Goal: Task Accomplishment & Management: Use online tool/utility

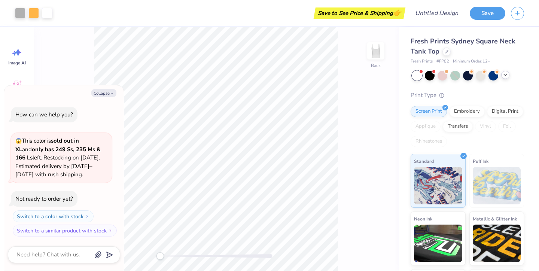
click at [505, 76] on icon at bounding box center [506, 75] width 6 height 6
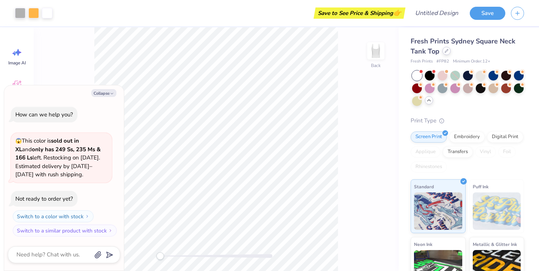
click at [446, 49] on div at bounding box center [447, 51] width 8 height 8
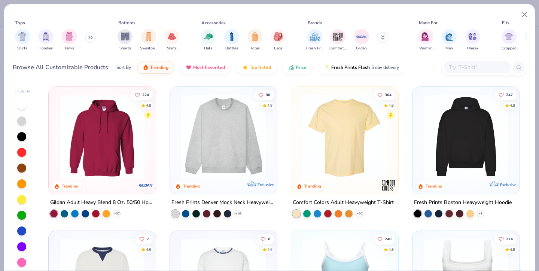
click at [350, 148] on img at bounding box center [345, 136] width 92 height 85
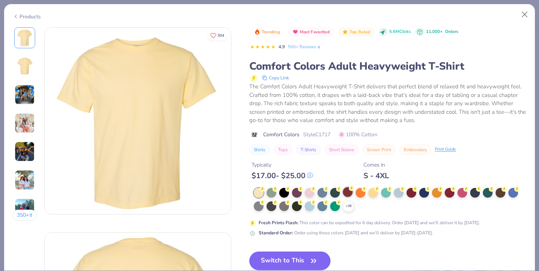
click at [351, 191] on circle at bounding box center [351, 188] width 5 height 5
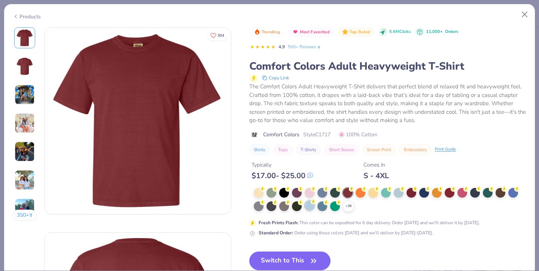
click at [310, 205] on div at bounding box center [310, 206] width 10 height 10
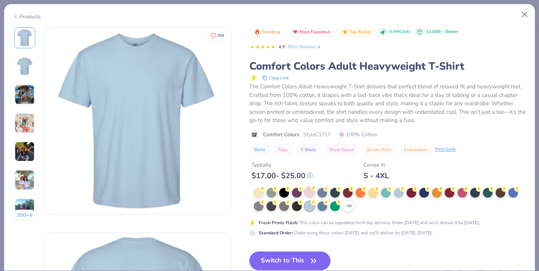
click at [309, 192] on div at bounding box center [310, 192] width 10 height 10
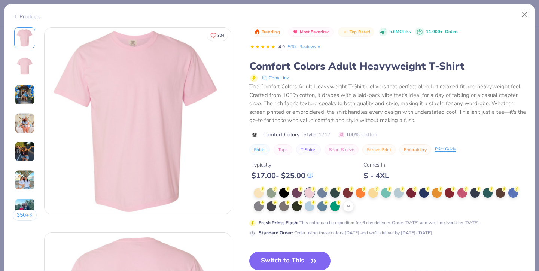
click at [350, 209] on div "+ 38" at bounding box center [348, 206] width 11 height 11
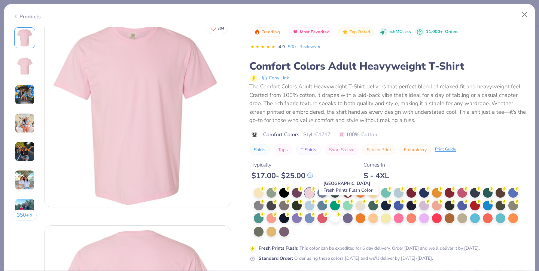
scroll to position [12, 0]
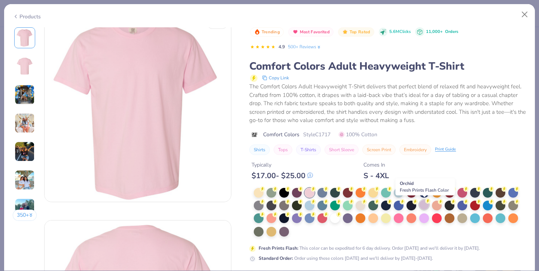
click at [424, 209] on div at bounding box center [425, 205] width 10 height 10
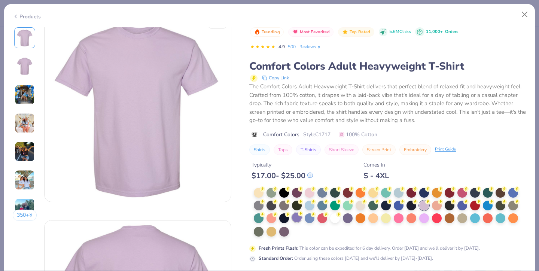
click at [299, 218] on div at bounding box center [297, 218] width 10 height 10
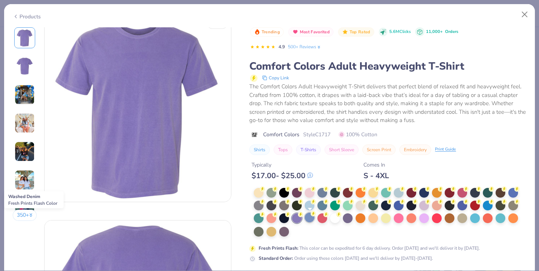
click at [311, 219] on div at bounding box center [310, 218] width 10 height 10
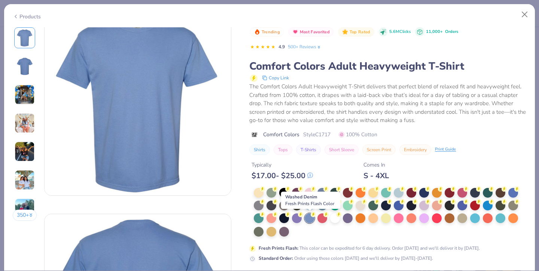
scroll to position [21, 0]
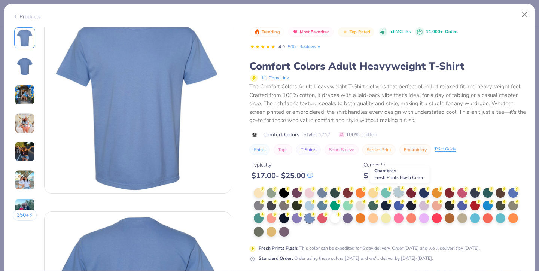
click at [401, 192] on div at bounding box center [399, 192] width 10 height 10
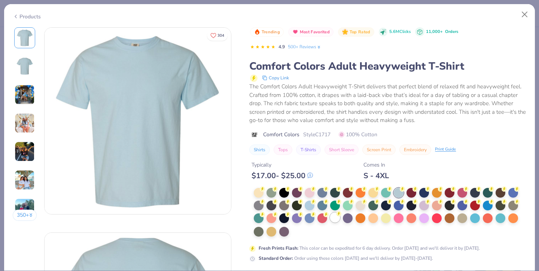
click at [336, 219] on div at bounding box center [335, 218] width 10 height 10
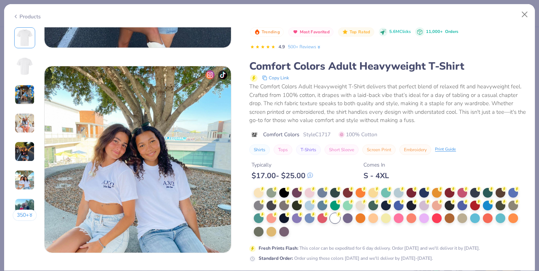
scroll to position [1139, 0]
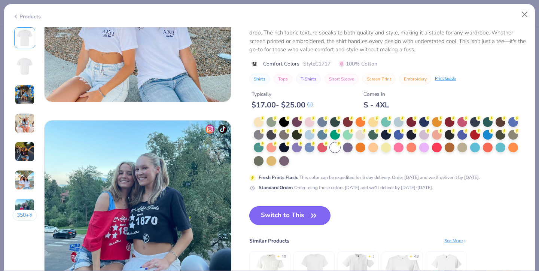
click at [300, 216] on button "Switch to This" at bounding box center [289, 215] width 81 height 19
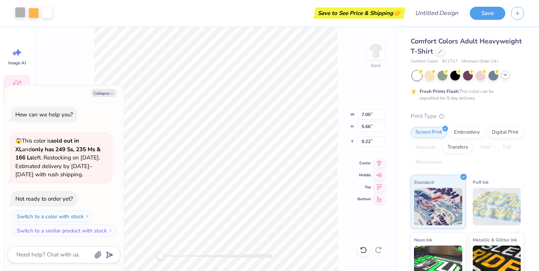
click at [21, 14] on div at bounding box center [20, 12] width 10 height 10
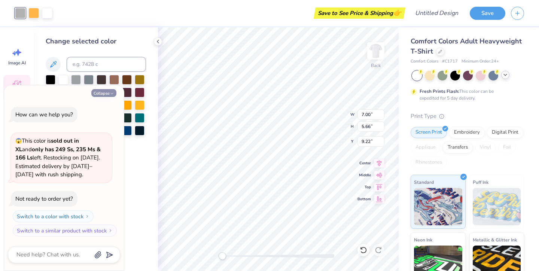
click at [106, 92] on button "Collapse" at bounding box center [103, 93] width 25 height 8
type textarea "x"
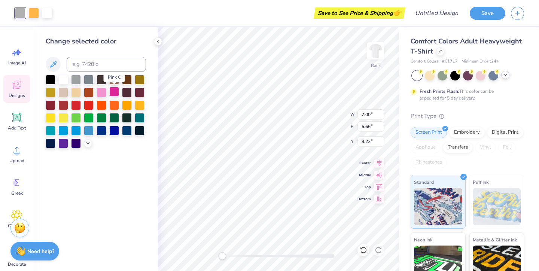
click at [112, 94] on div at bounding box center [114, 92] width 10 height 10
type input "5.13"
click at [32, 15] on div at bounding box center [33, 12] width 10 height 10
click at [89, 106] on div at bounding box center [89, 105] width 10 height 10
click at [47, 12] on div at bounding box center [47, 12] width 10 height 10
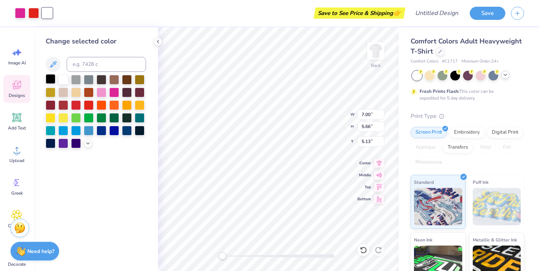
click at [47, 79] on div at bounding box center [51, 79] width 10 height 10
click at [24, 6] on div "Art colors" at bounding box center [26, 13] width 52 height 26
click at [22, 13] on div at bounding box center [20, 12] width 10 height 10
click at [114, 132] on div at bounding box center [114, 130] width 10 height 10
click at [33, 15] on div at bounding box center [33, 12] width 10 height 10
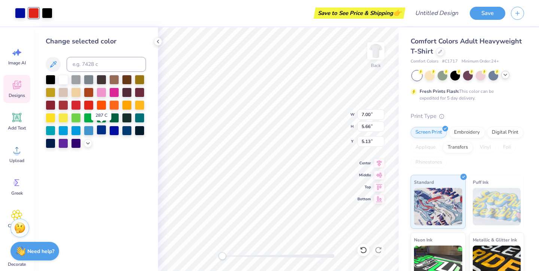
click at [98, 129] on div at bounding box center [102, 130] width 10 height 10
click at [89, 130] on div at bounding box center [89, 130] width 10 height 10
click at [49, 11] on div at bounding box center [47, 12] width 10 height 10
click at [63, 75] on div at bounding box center [63, 79] width 10 height 10
click at [107, 190] on div "Change selected color" at bounding box center [96, 149] width 124 height 244
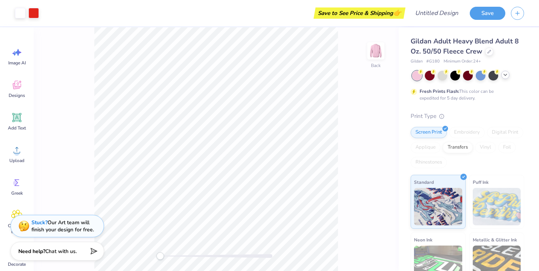
click at [504, 78] on div at bounding box center [506, 75] width 8 height 8
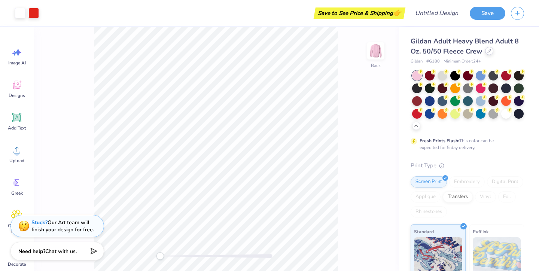
click at [486, 54] on div at bounding box center [489, 51] width 8 height 8
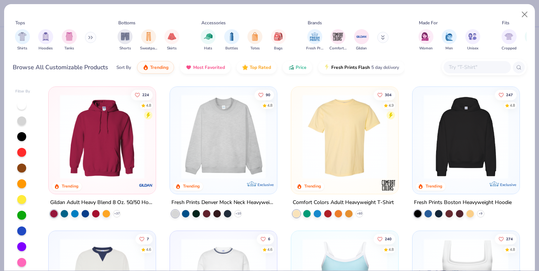
click at [340, 124] on img at bounding box center [345, 136] width 92 height 85
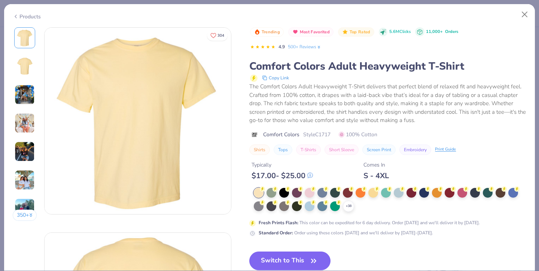
click at [310, 176] on icon at bounding box center [311, 176] width 6 height 6
click at [312, 194] on div at bounding box center [310, 192] width 10 height 10
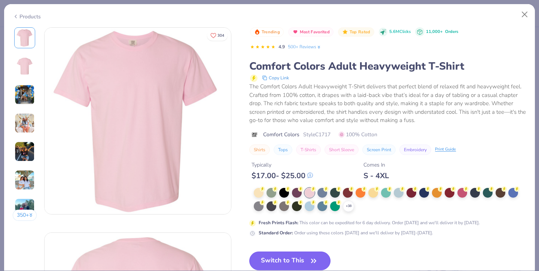
click at [300, 258] on button "Switch to This" at bounding box center [289, 261] width 81 height 19
click at [318, 255] on button "Switch to This" at bounding box center [289, 261] width 81 height 19
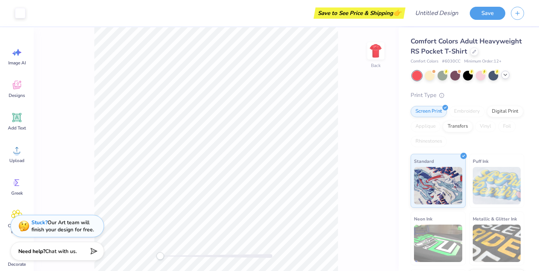
click at [503, 74] on icon at bounding box center [506, 75] width 6 height 6
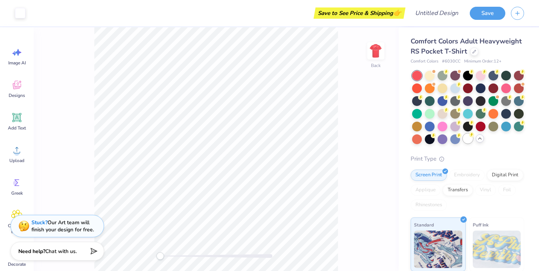
click at [470, 139] on div at bounding box center [468, 139] width 10 height 10
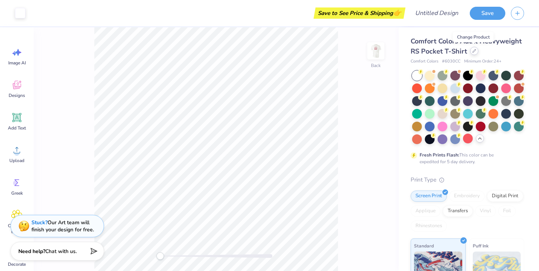
click at [474, 52] on icon at bounding box center [475, 51] width 4 height 4
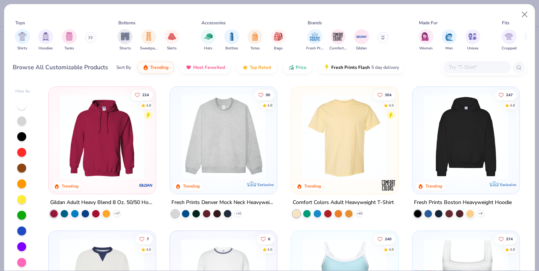
click at [336, 134] on img at bounding box center [345, 136] width 92 height 85
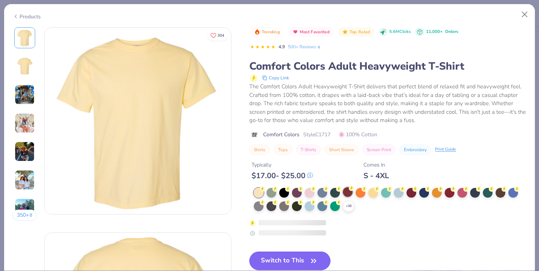
click at [349, 191] on div at bounding box center [348, 192] width 10 height 10
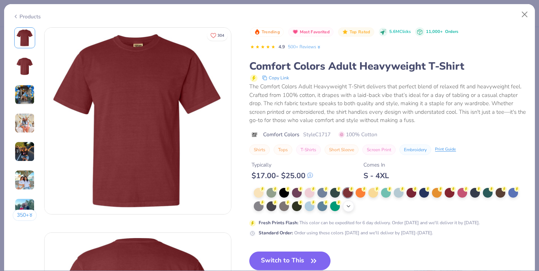
click at [348, 209] on div "+ 38" at bounding box center [348, 206] width 11 height 11
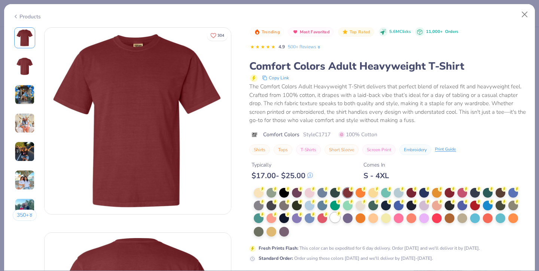
click at [337, 216] on icon at bounding box center [338, 213] width 5 height 5
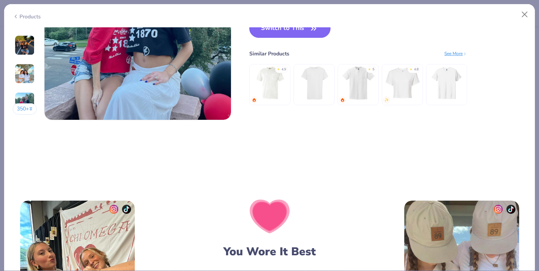
scroll to position [1106, 0]
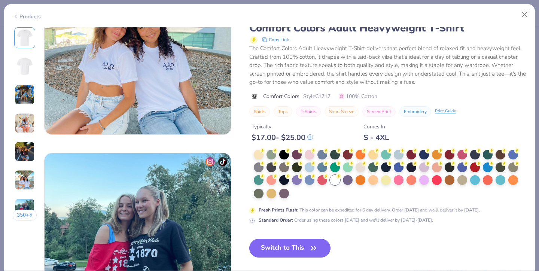
click at [302, 252] on button "Switch to This" at bounding box center [289, 248] width 81 height 19
click at [279, 251] on button "Switch to This" at bounding box center [289, 248] width 81 height 19
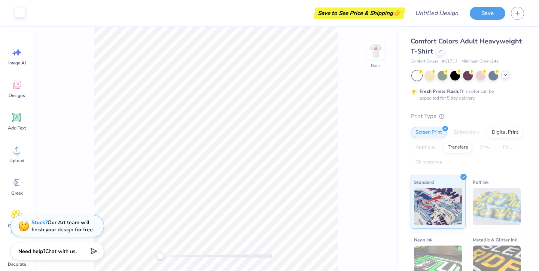
click at [20, 12] on div at bounding box center [20, 12] width 10 height 10
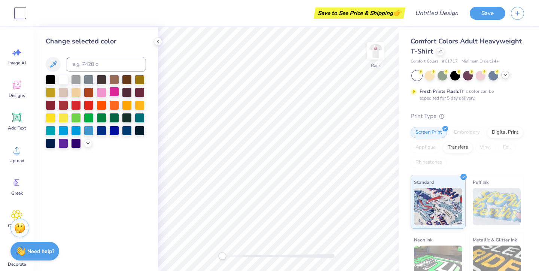
click at [114, 92] on div at bounding box center [114, 92] width 10 height 10
click at [381, 56] on img at bounding box center [376, 51] width 30 height 30
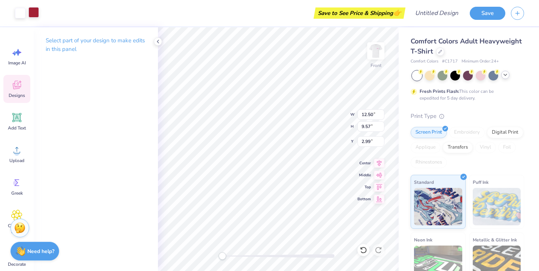
click at [36, 10] on div at bounding box center [33, 12] width 10 height 10
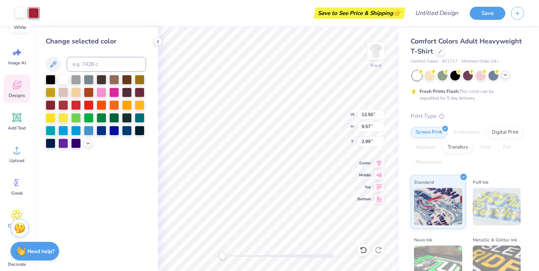
click at [18, 12] on div at bounding box center [20, 12] width 10 height 10
click at [115, 92] on div at bounding box center [114, 92] width 10 height 10
type input "3.00"
click at [33, 8] on div at bounding box center [33, 12] width 10 height 10
click at [115, 132] on div at bounding box center [114, 130] width 10 height 10
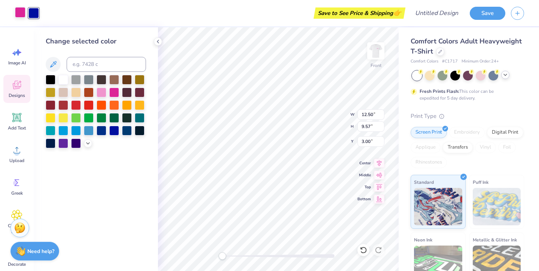
click at [22, 10] on div at bounding box center [20, 12] width 10 height 10
click at [89, 130] on div at bounding box center [89, 130] width 10 height 10
click at [72, 131] on div at bounding box center [76, 130] width 10 height 10
click at [73, 131] on div at bounding box center [76, 130] width 10 height 10
click at [62, 130] on div at bounding box center [63, 130] width 10 height 10
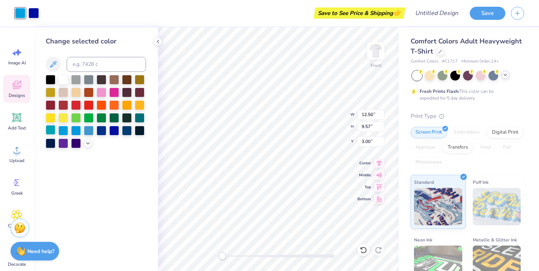
click at [51, 131] on div at bounding box center [51, 130] width 10 height 10
click at [371, 61] on img at bounding box center [376, 51] width 30 height 30
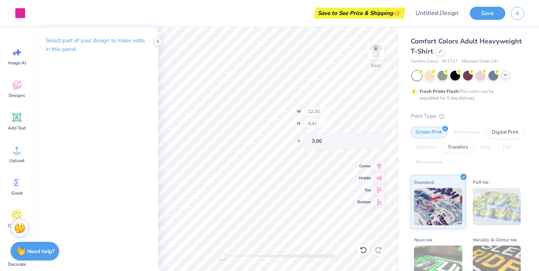
type input "12.30"
type input "9.42"
type input "0.65"
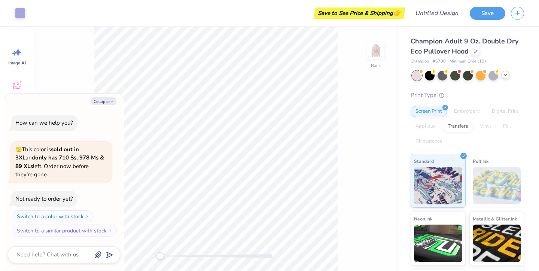
click at [502, 74] on div at bounding box center [506, 75] width 8 height 8
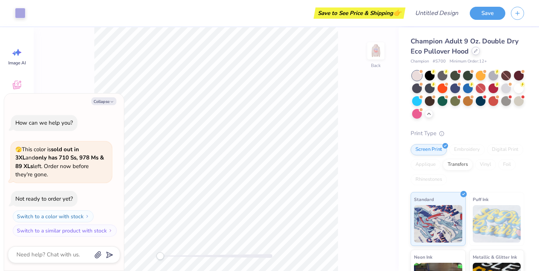
click at [475, 52] on icon at bounding box center [476, 51] width 4 height 4
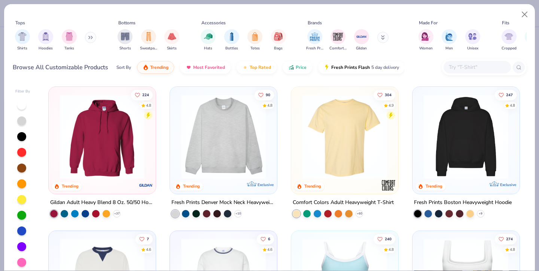
click at [388, 160] on img at bounding box center [345, 136] width 92 height 85
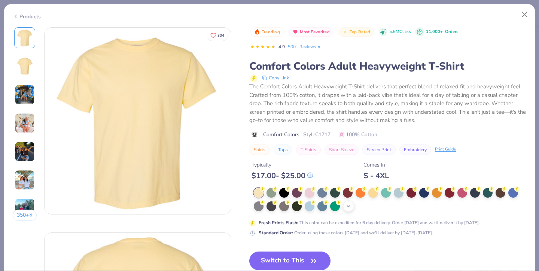
click at [350, 204] on icon at bounding box center [349, 206] width 6 height 6
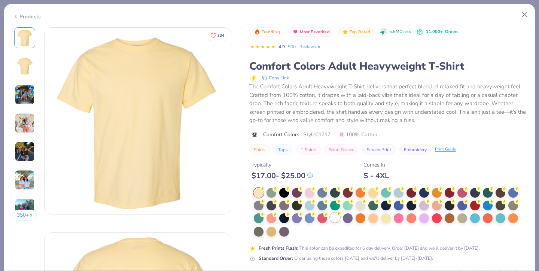
click at [338, 218] on div at bounding box center [335, 218] width 10 height 10
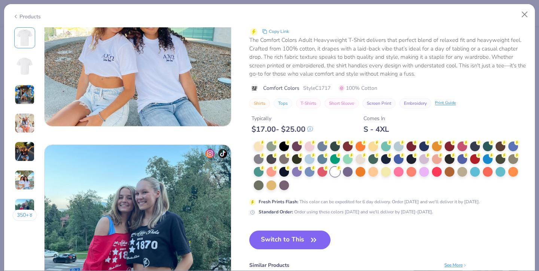
scroll to position [1120, 0]
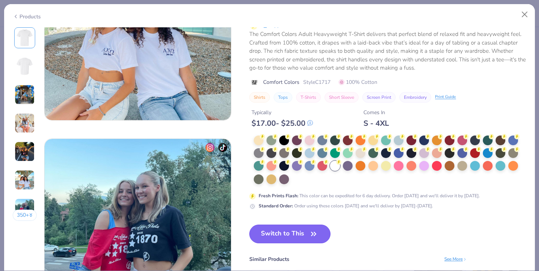
click at [306, 240] on button "Switch to This" at bounding box center [289, 234] width 81 height 19
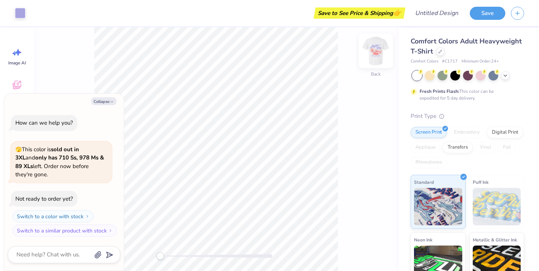
click at [371, 54] on img at bounding box center [376, 51] width 30 height 30
click at [112, 105] on button "Collapse" at bounding box center [103, 101] width 25 height 8
type textarea "x"
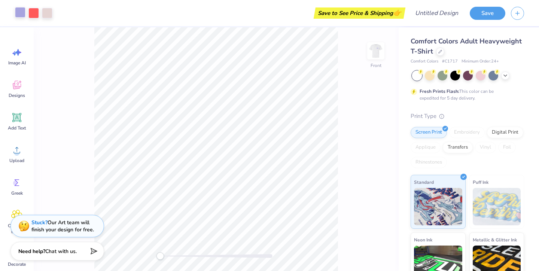
click at [19, 11] on div at bounding box center [20, 12] width 10 height 10
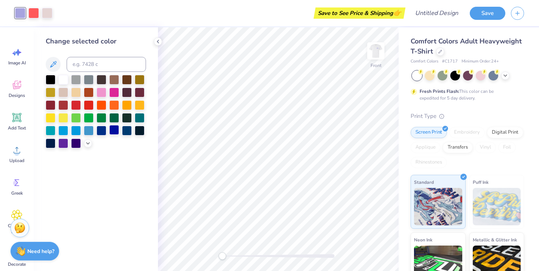
click at [112, 132] on div at bounding box center [114, 130] width 10 height 10
click at [34, 14] on div at bounding box center [33, 12] width 10 height 10
click at [116, 93] on div at bounding box center [114, 92] width 10 height 10
click at [44, 13] on div at bounding box center [47, 12] width 10 height 10
click at [75, 81] on div at bounding box center [76, 79] width 10 height 10
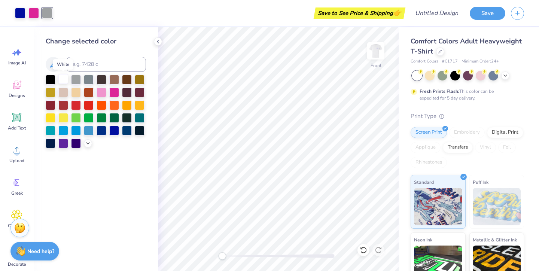
click at [61, 77] on div at bounding box center [63, 79] width 10 height 10
click at [97, 171] on div "Change selected color" at bounding box center [96, 149] width 124 height 244
click at [376, 57] on img at bounding box center [376, 51] width 30 height 30
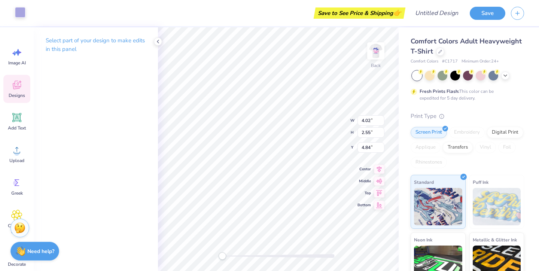
click at [21, 13] on div at bounding box center [20, 12] width 10 height 10
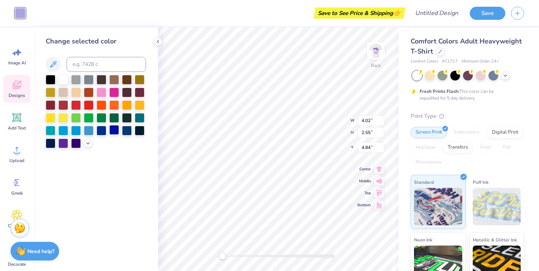
click at [112, 132] on div at bounding box center [114, 130] width 10 height 10
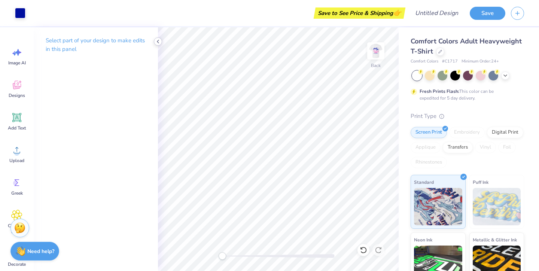
click at [158, 43] on icon at bounding box center [158, 42] width 6 height 6
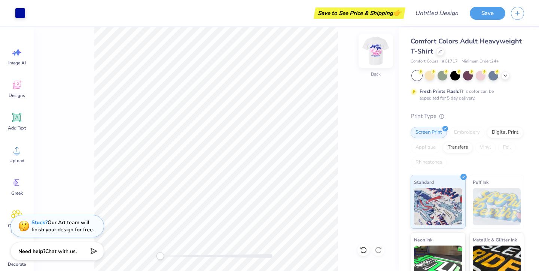
click at [376, 52] on img at bounding box center [376, 51] width 30 height 30
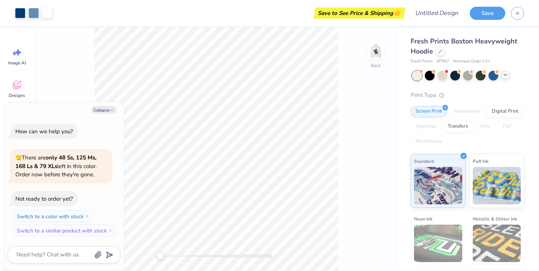
click at [505, 76] on icon at bounding box center [506, 75] width 6 height 6
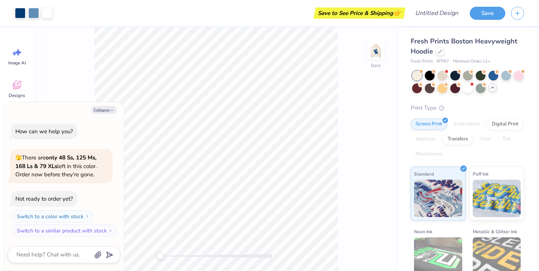
click at [437, 47] on div "Fresh Prints Boston Heavyweight Hoodie" at bounding box center [468, 46] width 114 height 20
click at [438, 50] on div at bounding box center [440, 51] width 8 height 8
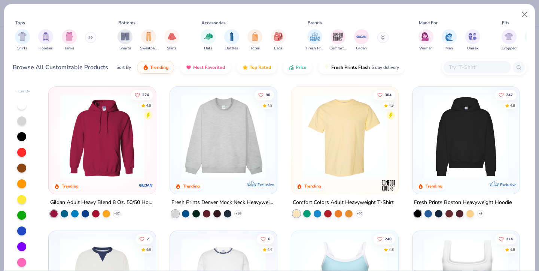
click at [374, 138] on img at bounding box center [345, 136] width 92 height 85
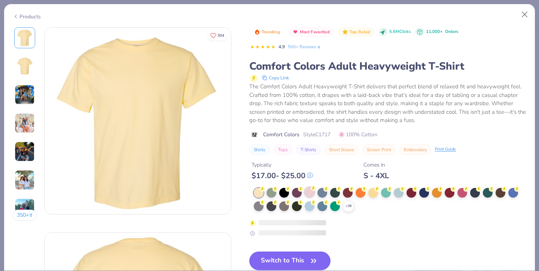
click at [313, 190] on circle at bounding box center [313, 188] width 5 height 5
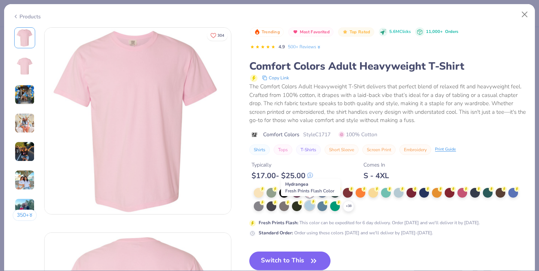
click at [312, 204] on icon at bounding box center [313, 201] width 5 height 5
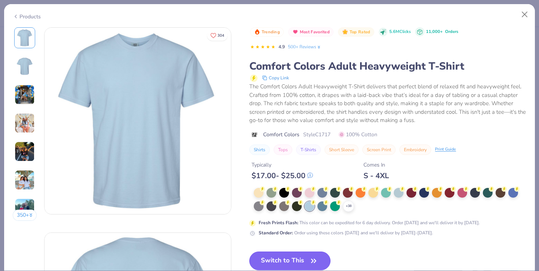
click at [299, 260] on button "Switch to This" at bounding box center [289, 261] width 81 height 19
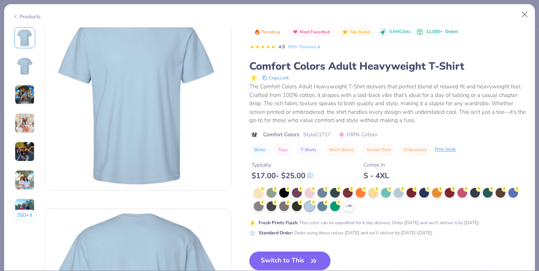
click at [306, 251] on div "Trending Most Favorited Top Rated 5.6M Clicks 11,000+ Orders 4.9 500+ Reviews C…" at bounding box center [387, 190] width 277 height 326
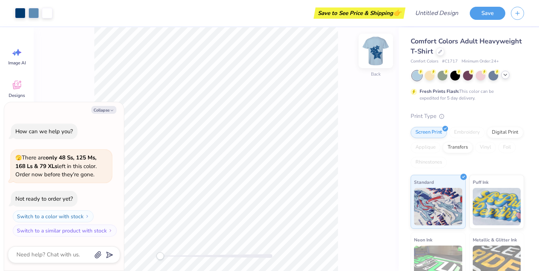
click at [378, 50] on img at bounding box center [376, 51] width 30 height 30
click at [110, 110] on icon "button" at bounding box center [112, 110] width 4 height 4
type textarea "x"
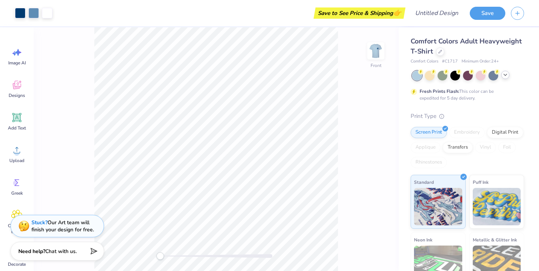
click at [376, 41] on div "Front" at bounding box center [216, 149] width 365 height 244
click at [376, 53] on img at bounding box center [376, 51] width 30 height 30
click at [375, 54] on img at bounding box center [376, 51] width 30 height 30
drag, startPoint x: 372, startPoint y: 52, endPoint x: 362, endPoint y: 57, distance: 11.6
click at [372, 52] on img at bounding box center [376, 50] width 15 height 15
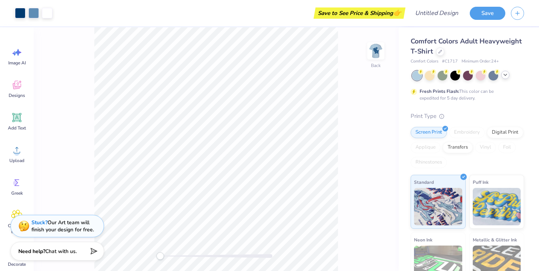
click at [366, 58] on div "Back" at bounding box center [216, 149] width 365 height 244
click at [375, 49] on img at bounding box center [376, 51] width 30 height 30
click at [382, 51] on img at bounding box center [376, 51] width 30 height 30
click at [376, 51] on img at bounding box center [376, 51] width 30 height 30
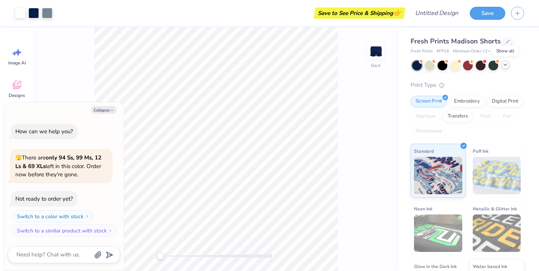
click at [509, 64] on div at bounding box center [506, 65] width 8 height 8
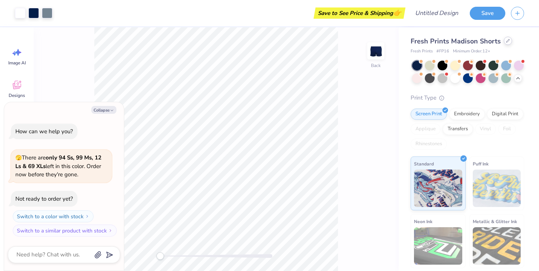
click at [507, 43] on div at bounding box center [508, 41] width 8 height 8
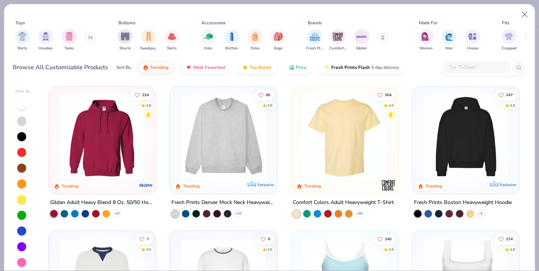
click at [351, 121] on img at bounding box center [345, 136] width 92 height 85
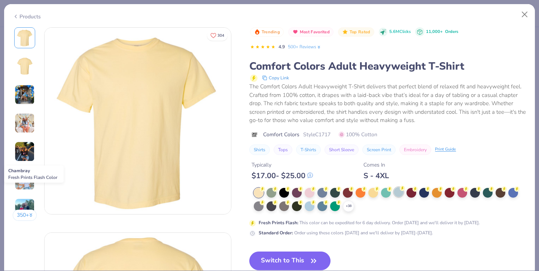
click at [399, 196] on div at bounding box center [399, 192] width 10 height 10
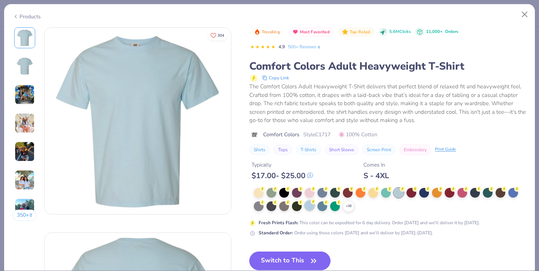
click at [310, 205] on div at bounding box center [310, 206] width 10 height 10
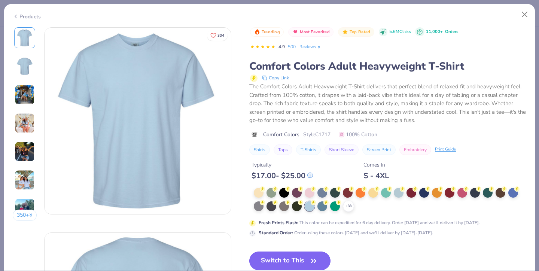
click at [304, 262] on button "Switch to This" at bounding box center [289, 261] width 81 height 19
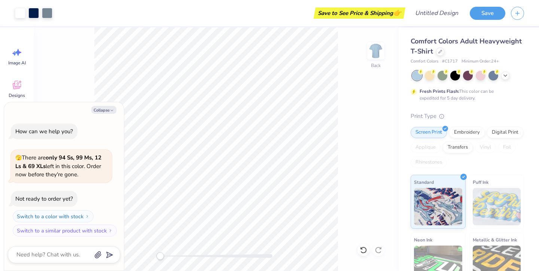
type textarea "x"
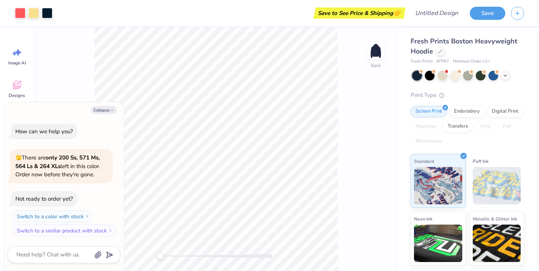
click at [444, 53] on div "Fresh Prints Boston Heavyweight Hoodie" at bounding box center [468, 46] width 114 height 20
click at [441, 53] on div at bounding box center [440, 51] width 8 height 8
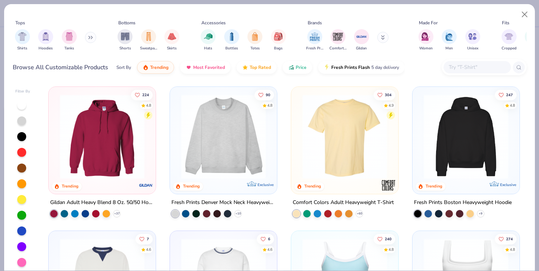
click at [363, 122] on img at bounding box center [345, 136] width 92 height 85
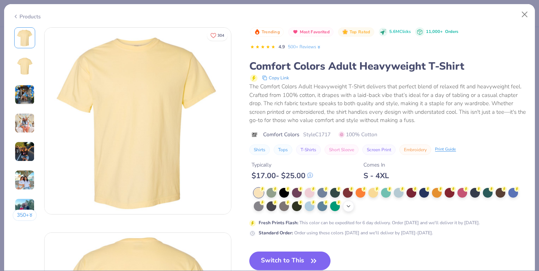
click at [349, 208] on icon at bounding box center [349, 206] width 6 height 6
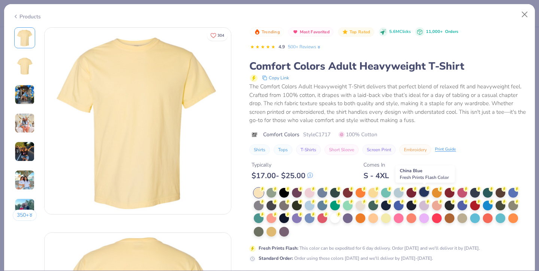
click at [423, 194] on div at bounding box center [425, 192] width 10 height 10
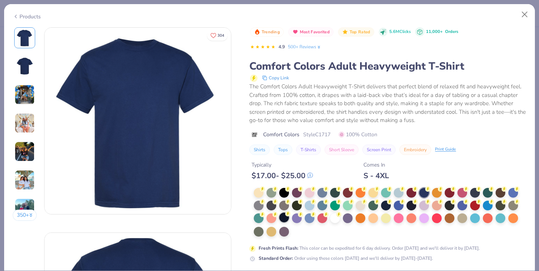
click at [284, 222] on div at bounding box center [284, 218] width 10 height 10
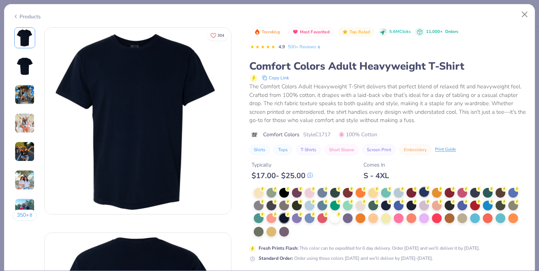
click at [426, 193] on div at bounding box center [425, 192] width 10 height 10
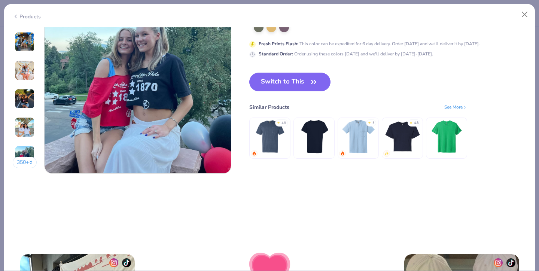
scroll to position [1155, 0]
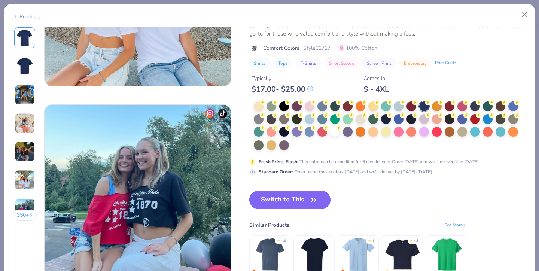
click at [319, 201] on icon "button" at bounding box center [314, 200] width 10 height 10
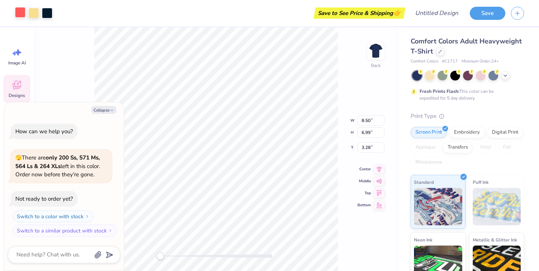
click at [21, 13] on div at bounding box center [20, 12] width 10 height 10
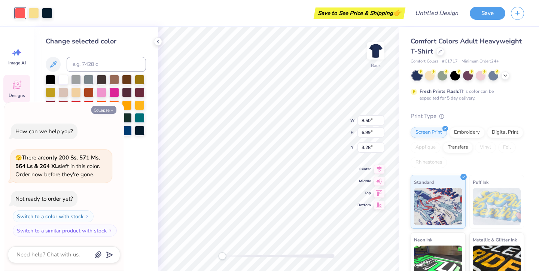
click at [105, 111] on button "Collapse" at bounding box center [103, 110] width 25 height 8
type textarea "x"
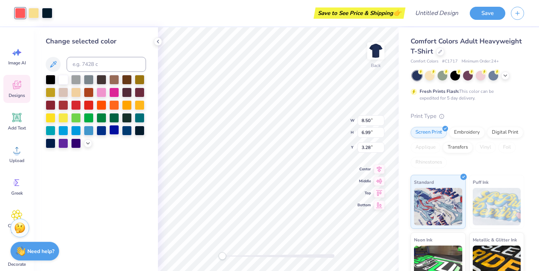
click at [114, 134] on div at bounding box center [114, 130] width 10 height 10
click at [34, 12] on div at bounding box center [33, 12] width 10 height 10
click at [60, 130] on div at bounding box center [63, 130] width 10 height 10
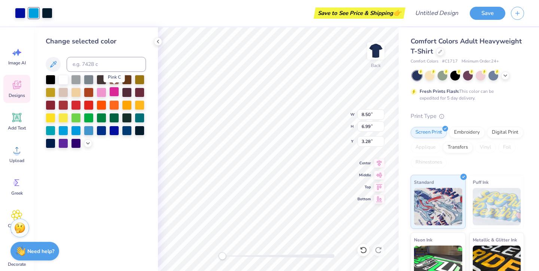
click at [114, 94] on div at bounding box center [114, 92] width 10 height 10
click at [21, 13] on div at bounding box center [20, 12] width 10 height 10
click at [100, 93] on div at bounding box center [102, 92] width 10 height 10
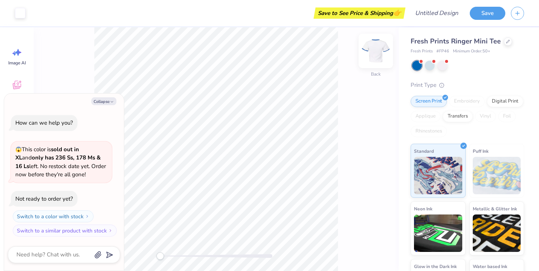
click at [373, 55] on img at bounding box center [376, 51] width 30 height 30
click at [375, 57] on img at bounding box center [376, 51] width 30 height 30
click at [373, 66] on img at bounding box center [376, 51] width 30 height 30
type textarea "x"
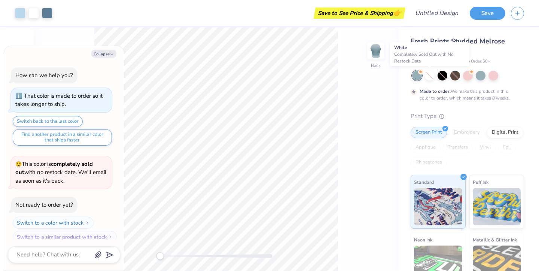
scroll to position [6, 0]
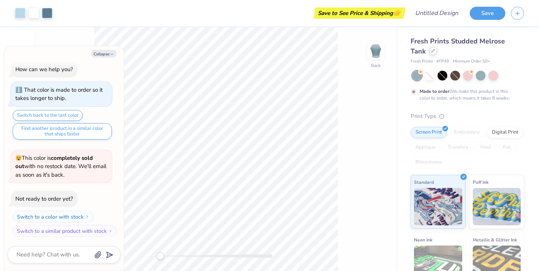
click at [429, 54] on div at bounding box center [433, 51] width 8 height 8
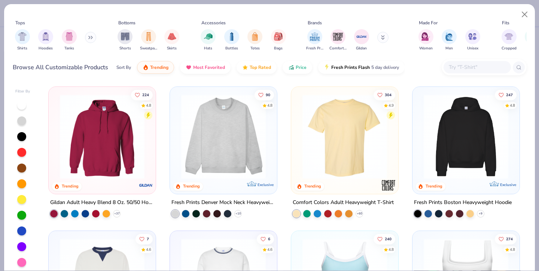
click at [329, 144] on img at bounding box center [345, 136] width 92 height 85
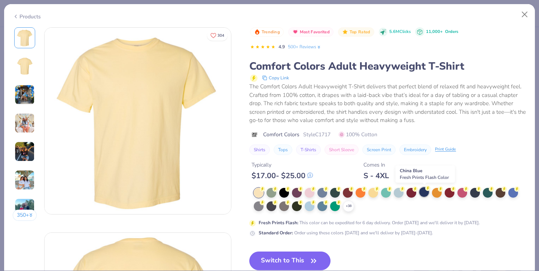
click at [423, 196] on div at bounding box center [425, 192] width 10 height 10
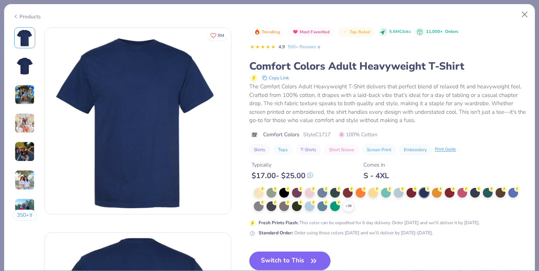
click at [300, 260] on button "Switch to This" at bounding box center [289, 261] width 81 height 19
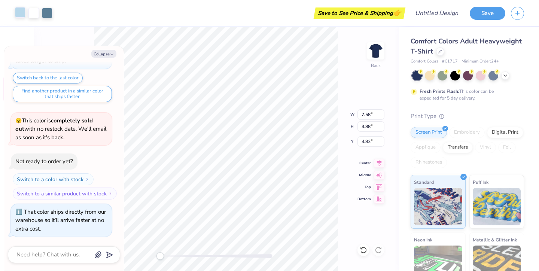
click at [21, 11] on div at bounding box center [20, 12] width 10 height 10
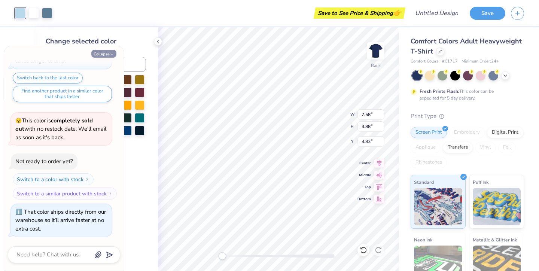
click at [102, 56] on button "Collapse" at bounding box center [103, 54] width 25 height 8
type textarea "x"
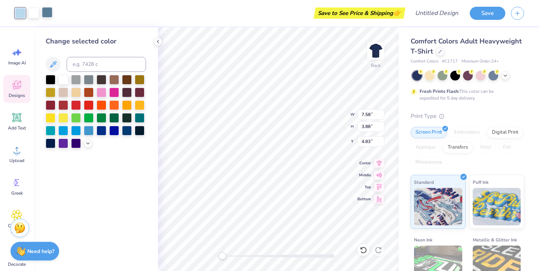
click at [49, 15] on div at bounding box center [47, 12] width 10 height 10
click at [112, 134] on div at bounding box center [114, 130] width 10 height 10
click at [104, 133] on div at bounding box center [102, 130] width 10 height 10
click at [129, 129] on div at bounding box center [127, 130] width 10 height 10
click at [34, 15] on div at bounding box center [33, 12] width 10 height 10
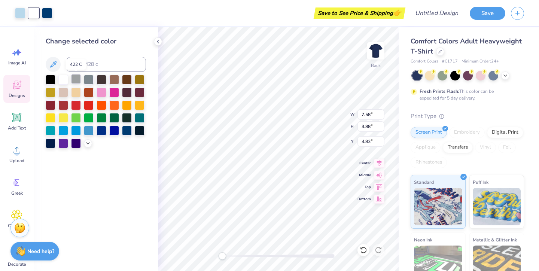
click at [75, 82] on div at bounding box center [76, 79] width 10 height 10
click at [66, 82] on div at bounding box center [63, 79] width 10 height 10
click at [22, 14] on div at bounding box center [20, 12] width 10 height 10
click at [113, 117] on div at bounding box center [114, 117] width 10 height 10
click at [99, 118] on div at bounding box center [102, 117] width 10 height 10
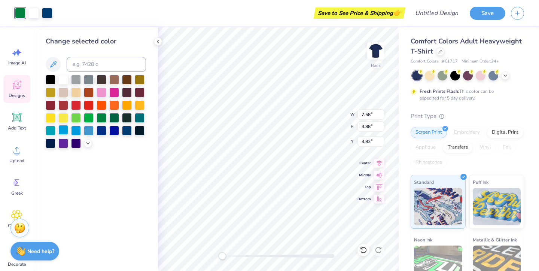
click at [62, 132] on div at bounding box center [63, 130] width 10 height 10
click at [71, 132] on div at bounding box center [76, 130] width 10 height 10
click at [74, 130] on div at bounding box center [76, 130] width 10 height 10
click at [86, 143] on icon at bounding box center [88, 143] width 6 height 6
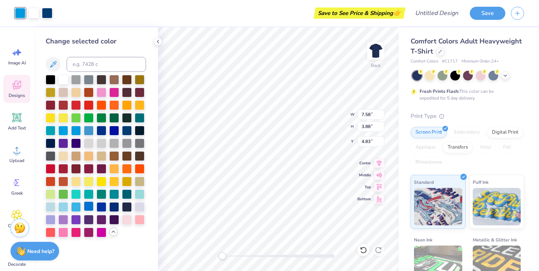
click at [88, 203] on div at bounding box center [89, 207] width 10 height 10
click at [77, 206] on div at bounding box center [76, 207] width 10 height 10
click at [63, 205] on div at bounding box center [63, 207] width 10 height 10
click at [47, 11] on div at bounding box center [47, 12] width 10 height 10
click at [75, 210] on div at bounding box center [76, 207] width 10 height 10
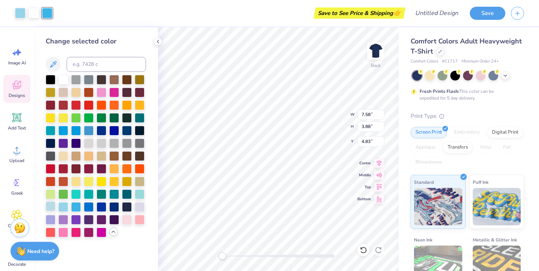
click at [51, 205] on div at bounding box center [51, 207] width 10 height 10
click at [140, 192] on div at bounding box center [140, 194] width 10 height 10
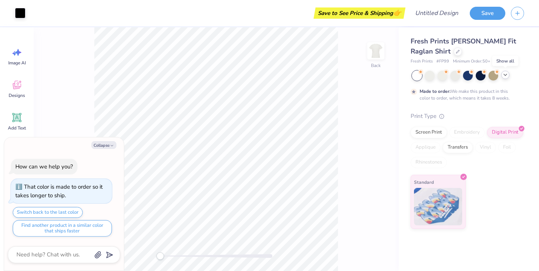
click at [505, 75] on icon at bounding box center [506, 75] width 6 height 6
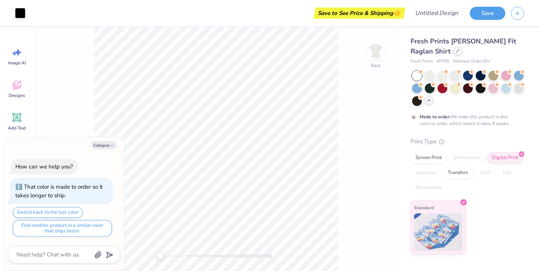
click at [456, 50] on icon at bounding box center [458, 51] width 4 height 4
type textarea "x"
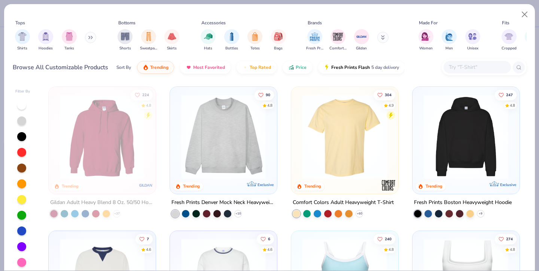
click at [338, 125] on img at bounding box center [345, 136] width 92 height 85
